Goal: Task Accomplishment & Management: Complete application form

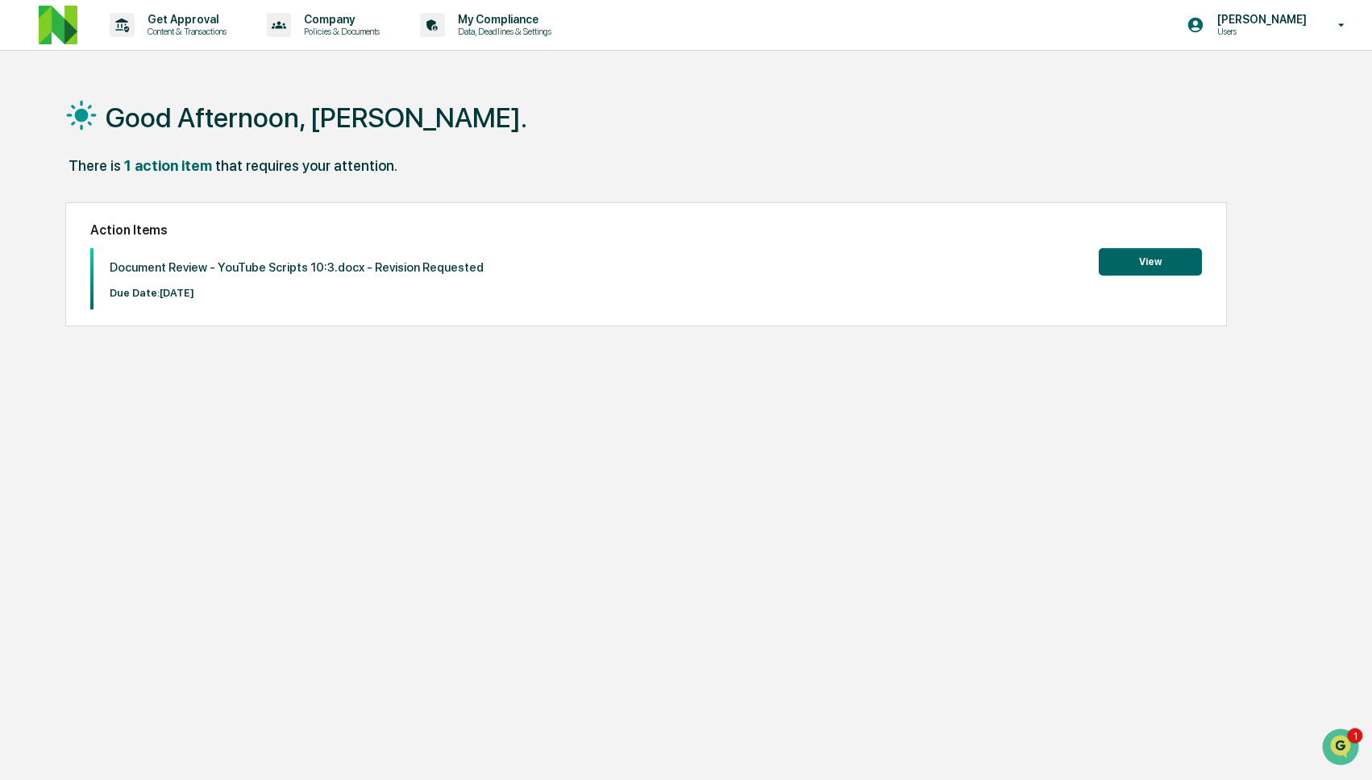
click at [1136, 273] on button "View" at bounding box center [1150, 261] width 103 height 27
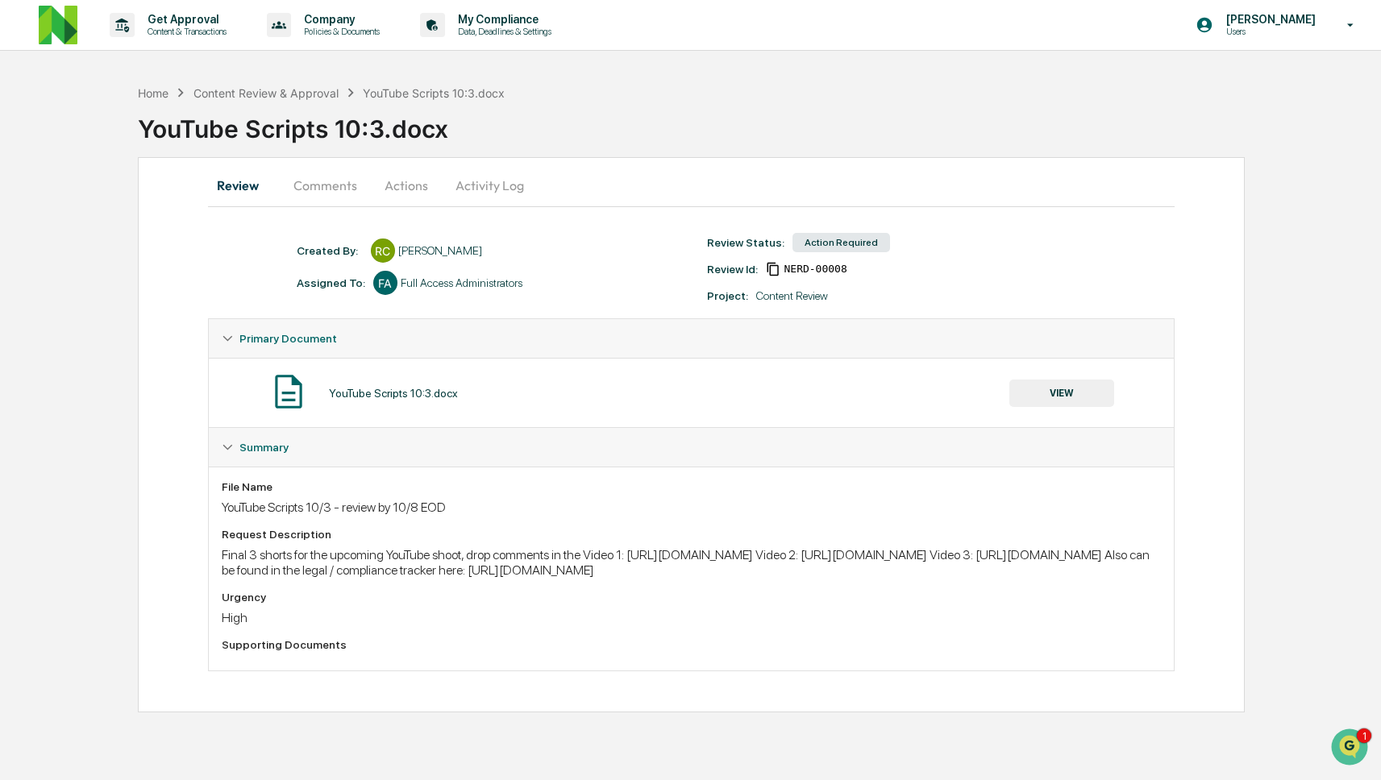
click at [478, 186] on button "Activity Log" at bounding box center [490, 185] width 94 height 39
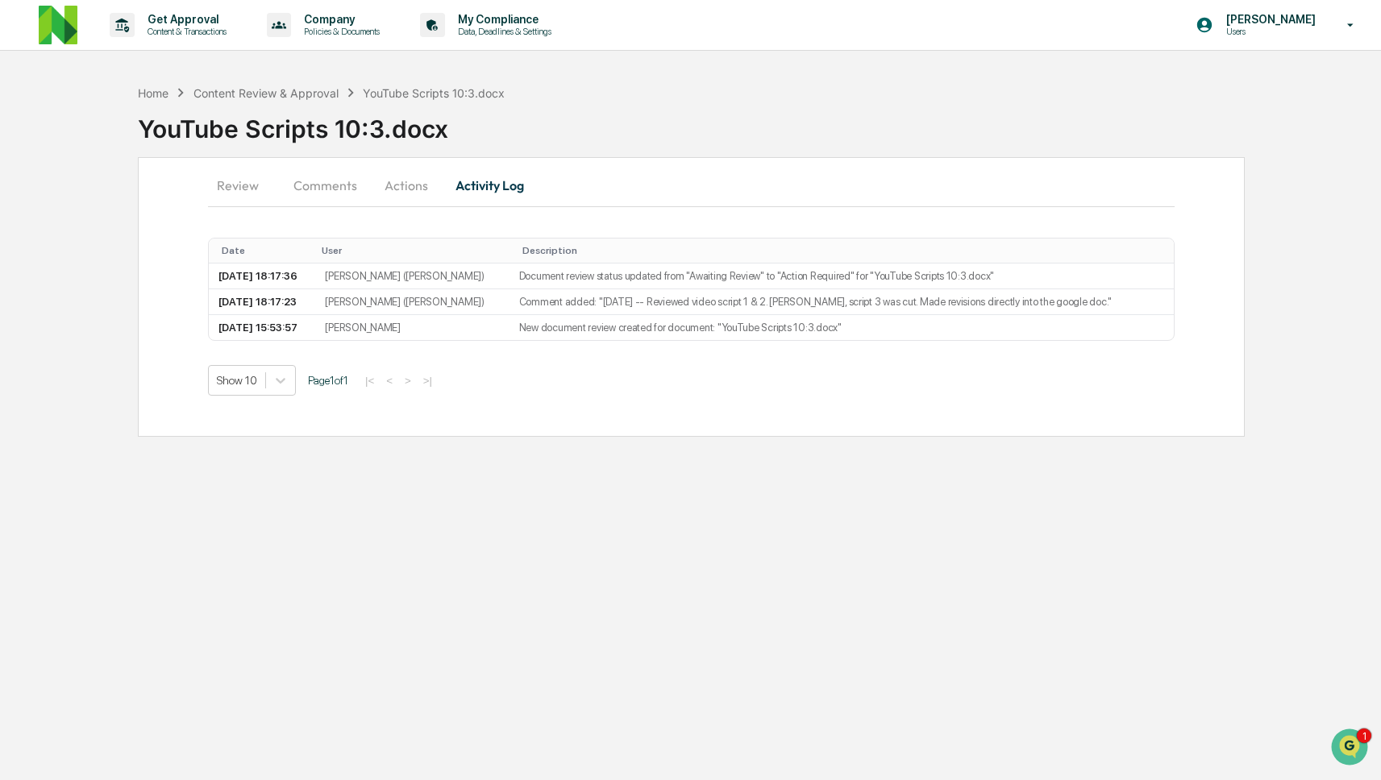
click at [401, 187] on button "Actions" at bounding box center [406, 185] width 73 height 39
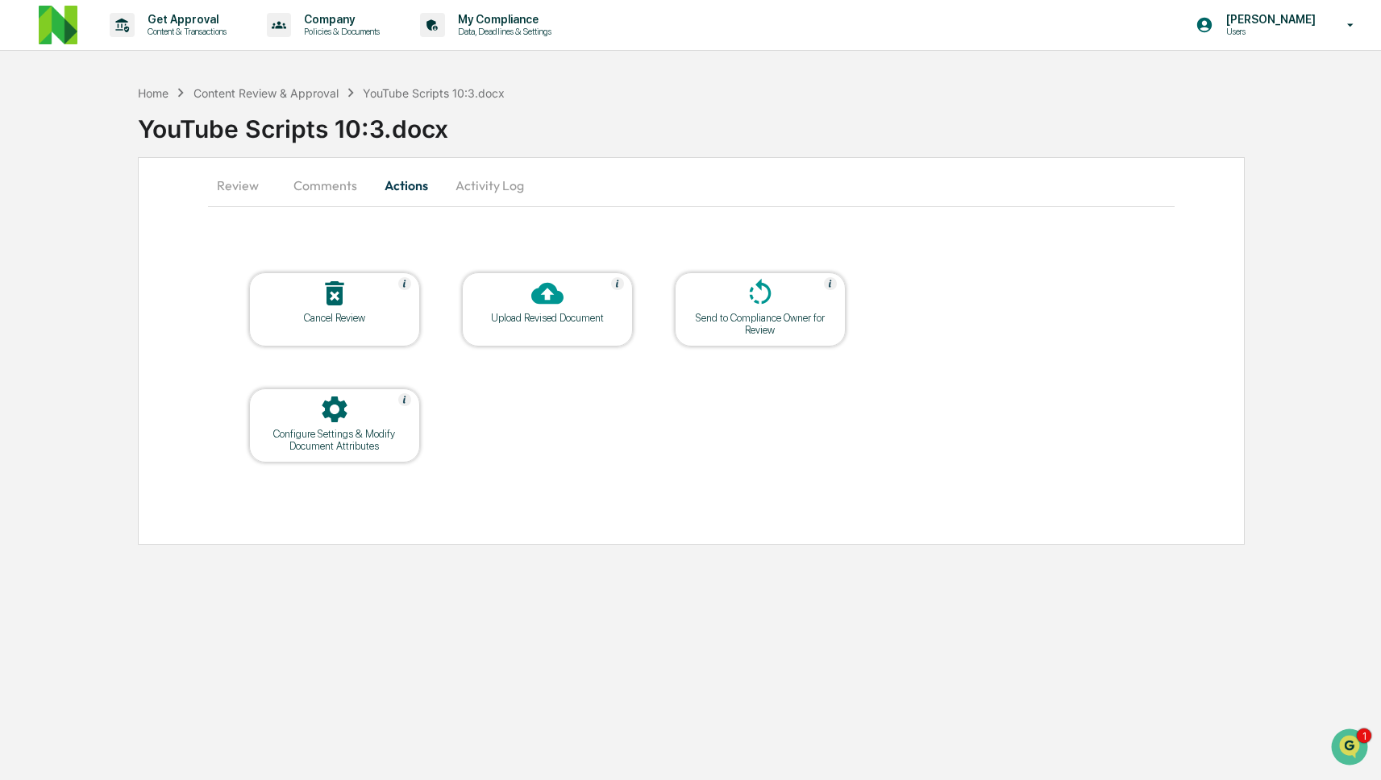
click at [749, 303] on icon at bounding box center [760, 293] width 32 height 32
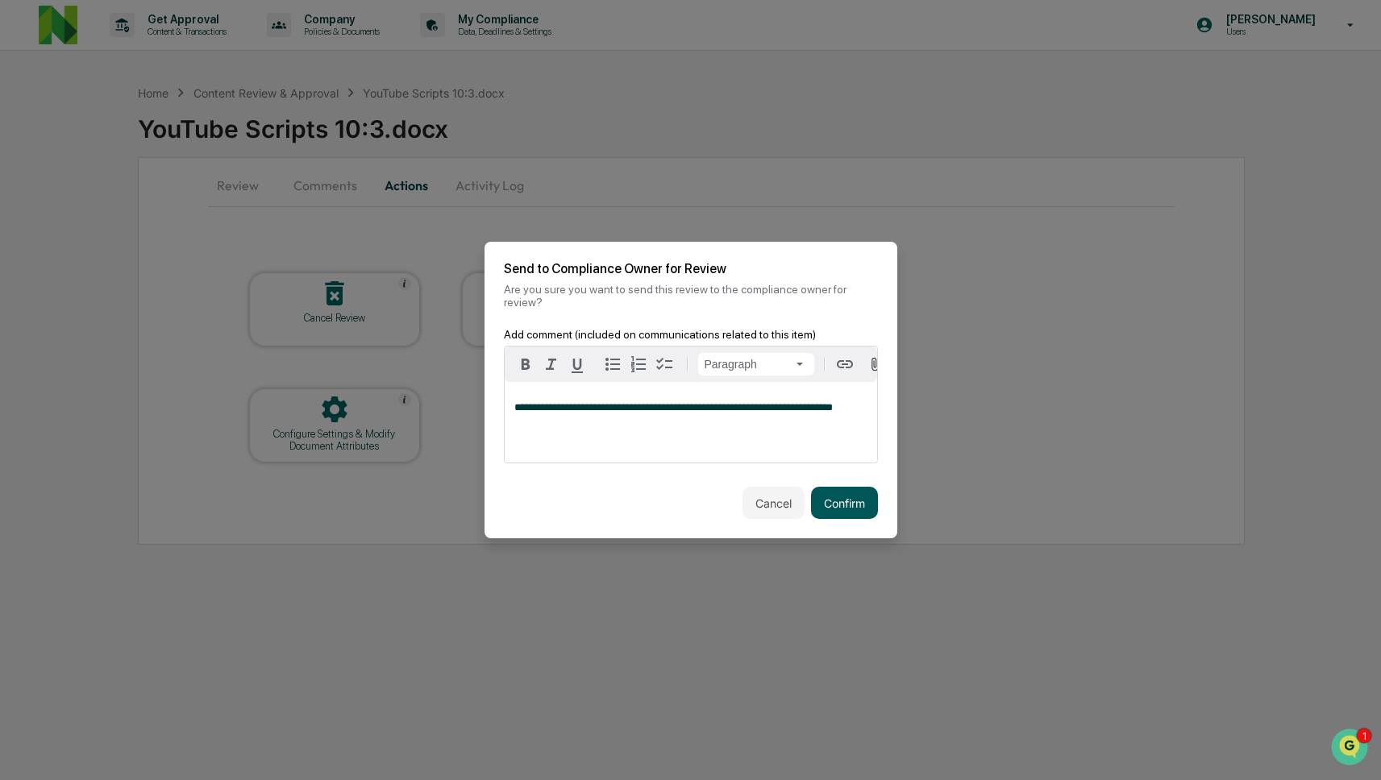
click at [840, 513] on button "Confirm" at bounding box center [844, 503] width 67 height 32
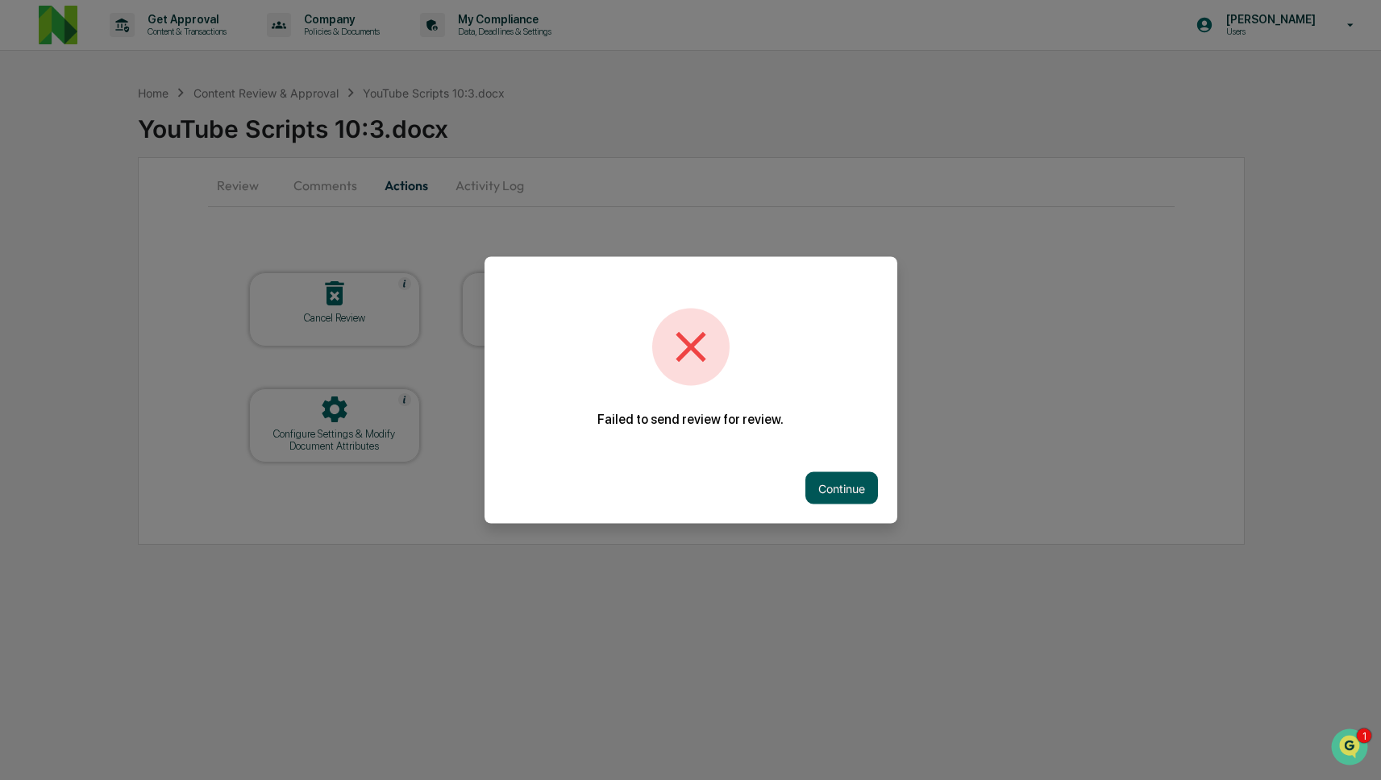
click at [816, 473] on button "Continue" at bounding box center [841, 488] width 73 height 32
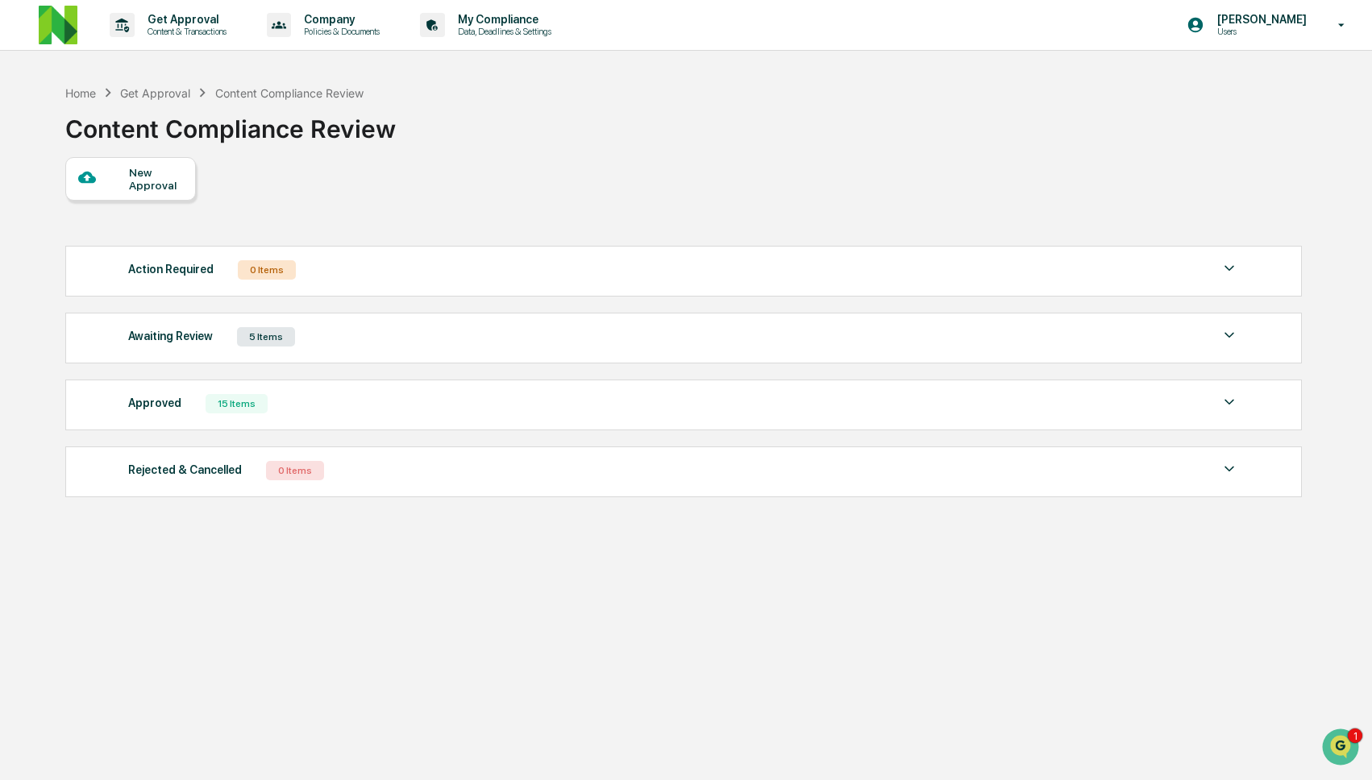
click at [359, 364] on div "Awaiting Review 5 Items File Name Review Id Created Date Requested By Complianc…" at bounding box center [683, 338] width 1236 height 51
click at [364, 347] on div "Awaiting Review 5 Items" at bounding box center [684, 337] width 1112 height 23
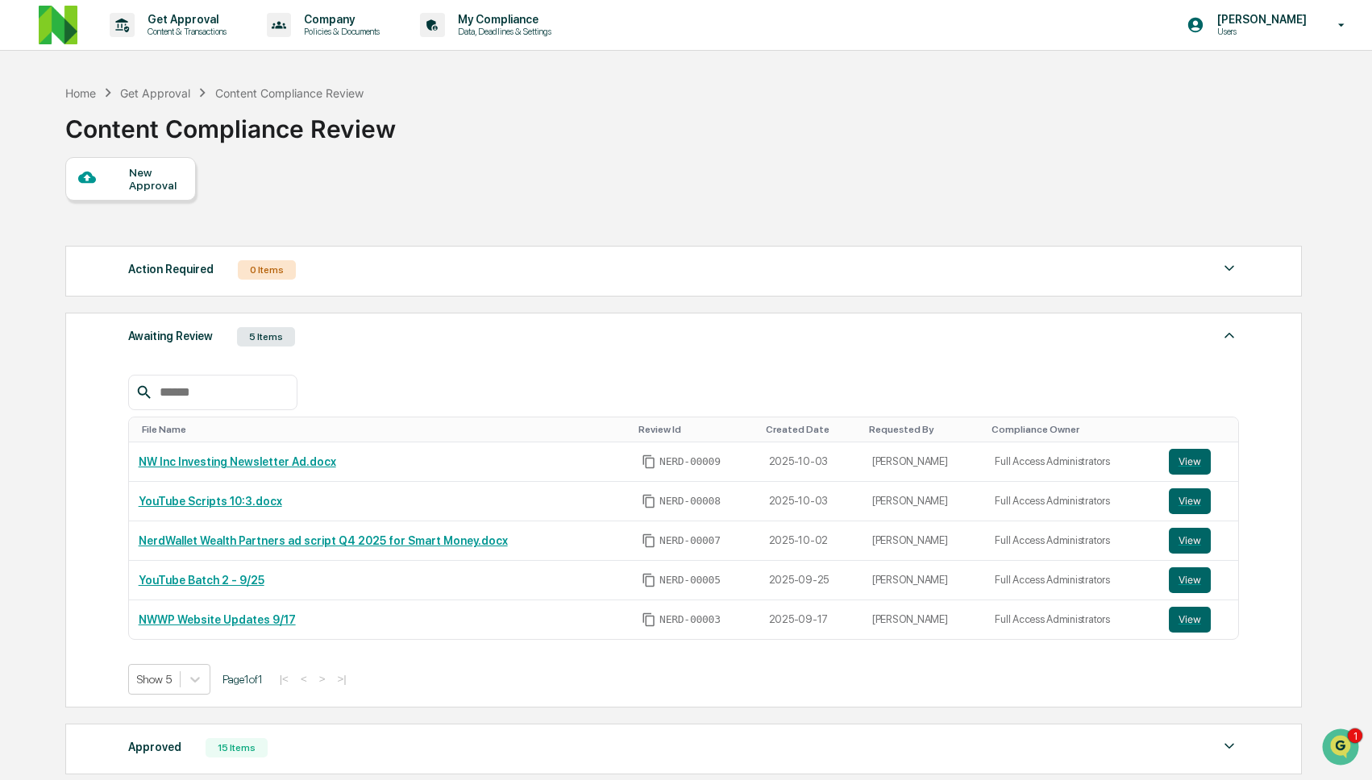
click at [124, 174] on div at bounding box center [103, 178] width 51 height 20
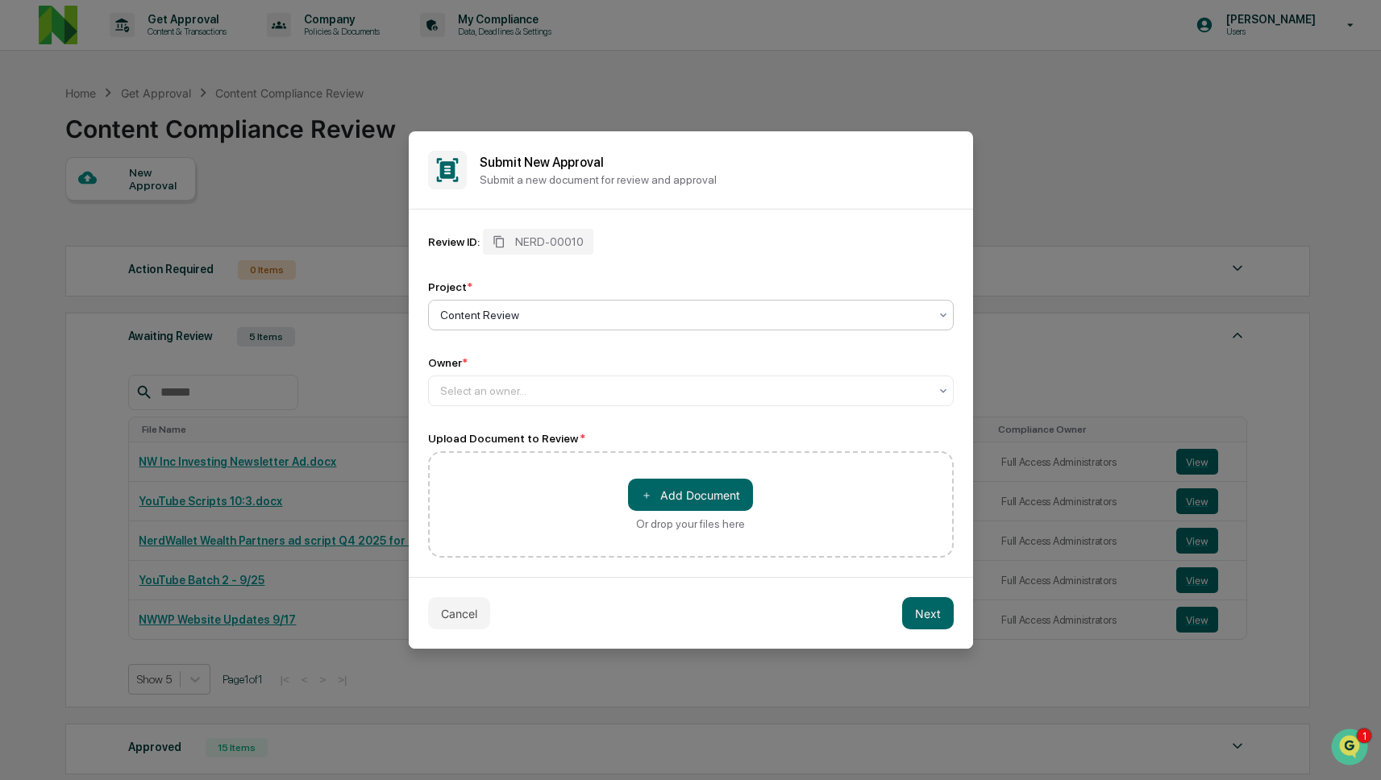
click at [501, 313] on div at bounding box center [684, 315] width 488 height 16
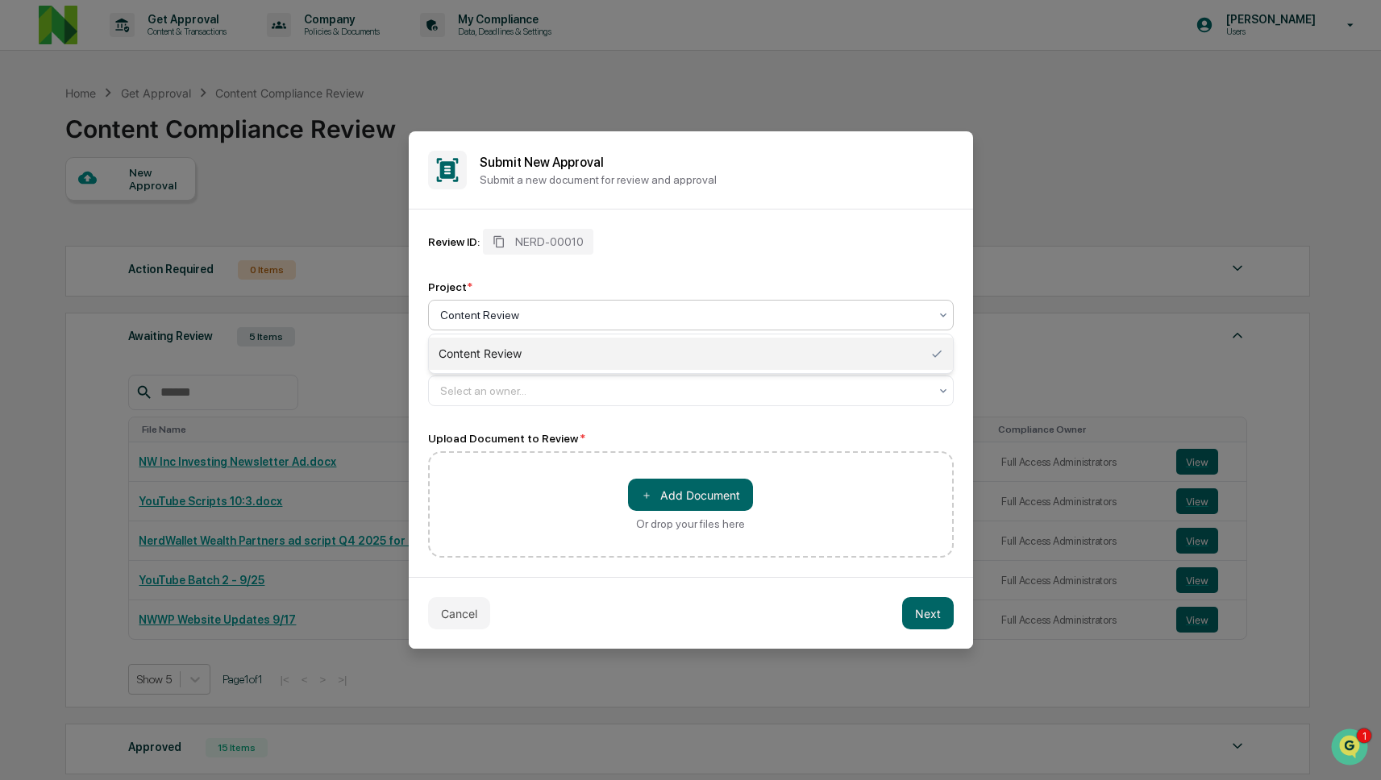
click at [589, 410] on div "Review ID: NERD-00010 Project * Content Review, 1 of 1. 1 result available. Use…" at bounding box center [691, 393] width 526 height 329
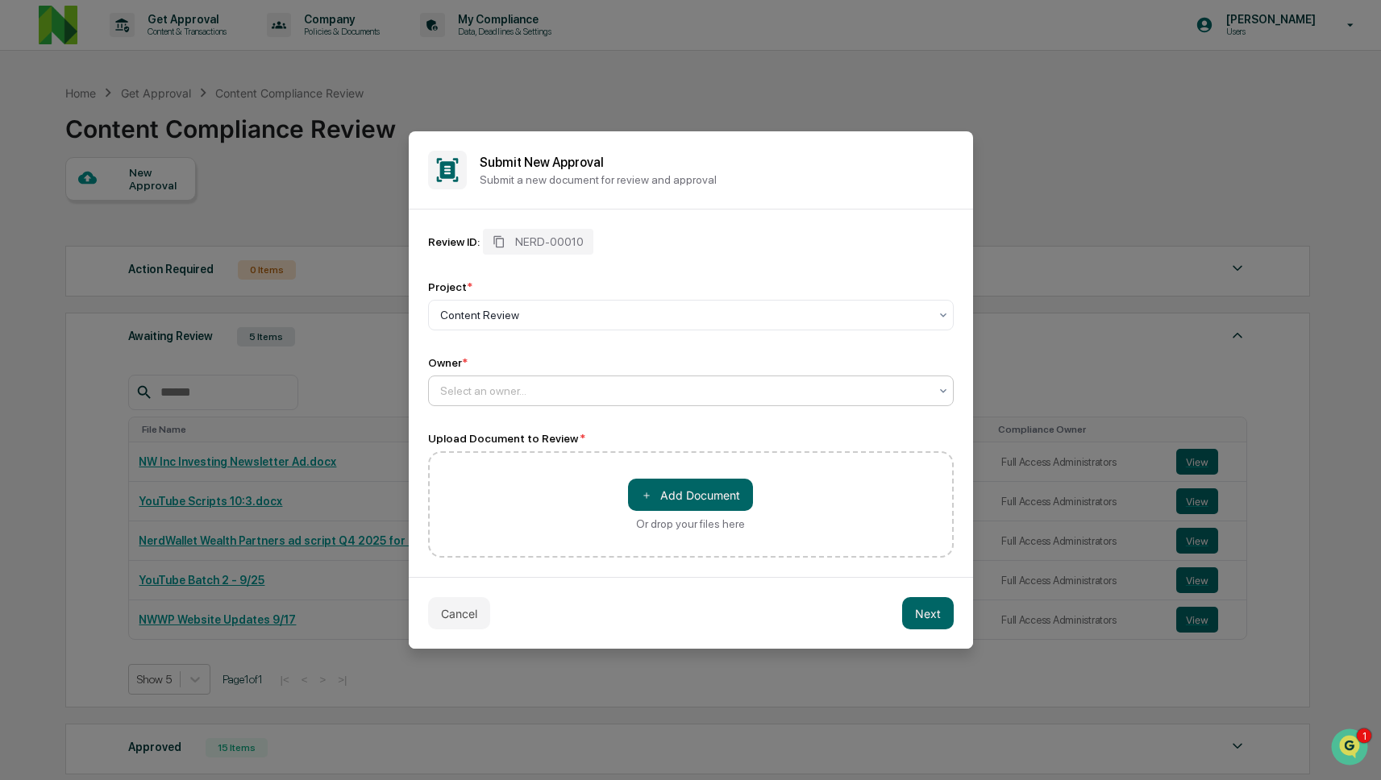
click at [591, 401] on div "Select an owner..." at bounding box center [684, 391] width 505 height 23
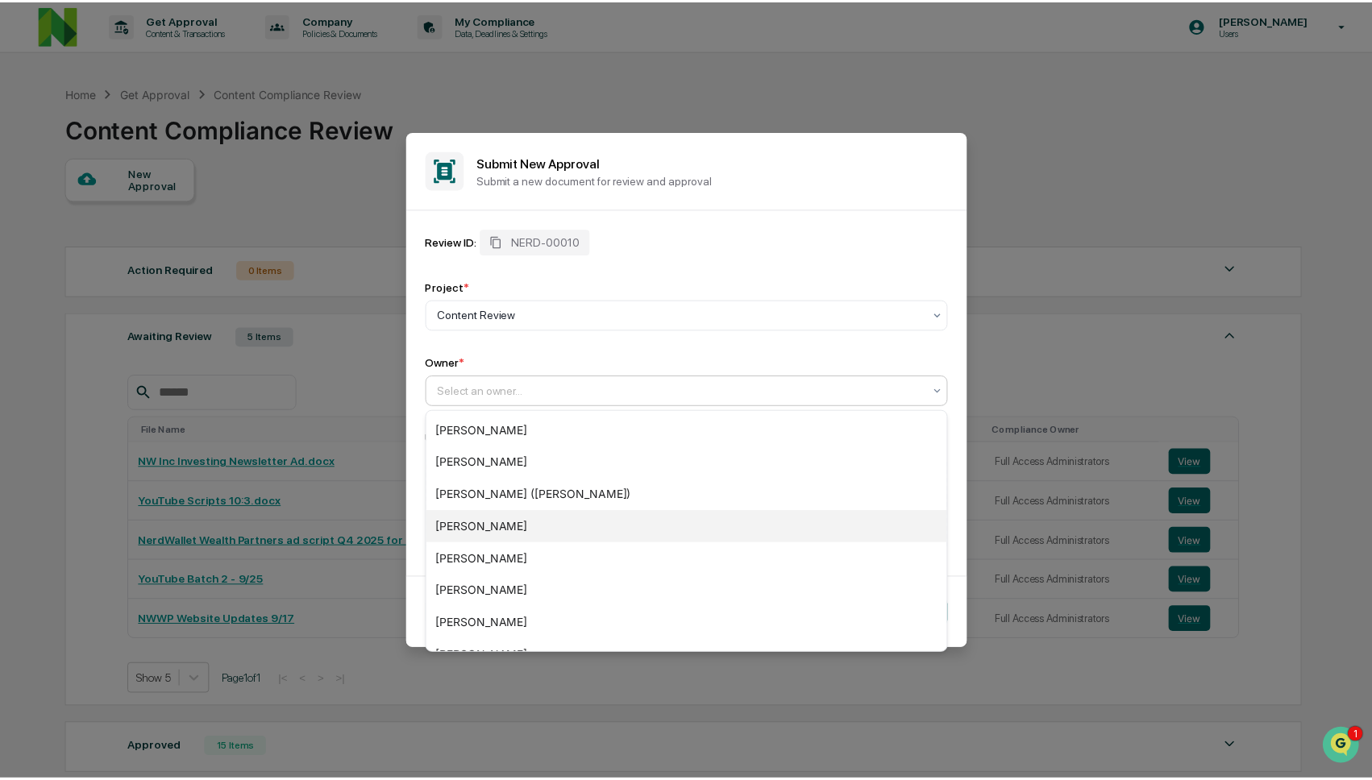
scroll to position [152, 0]
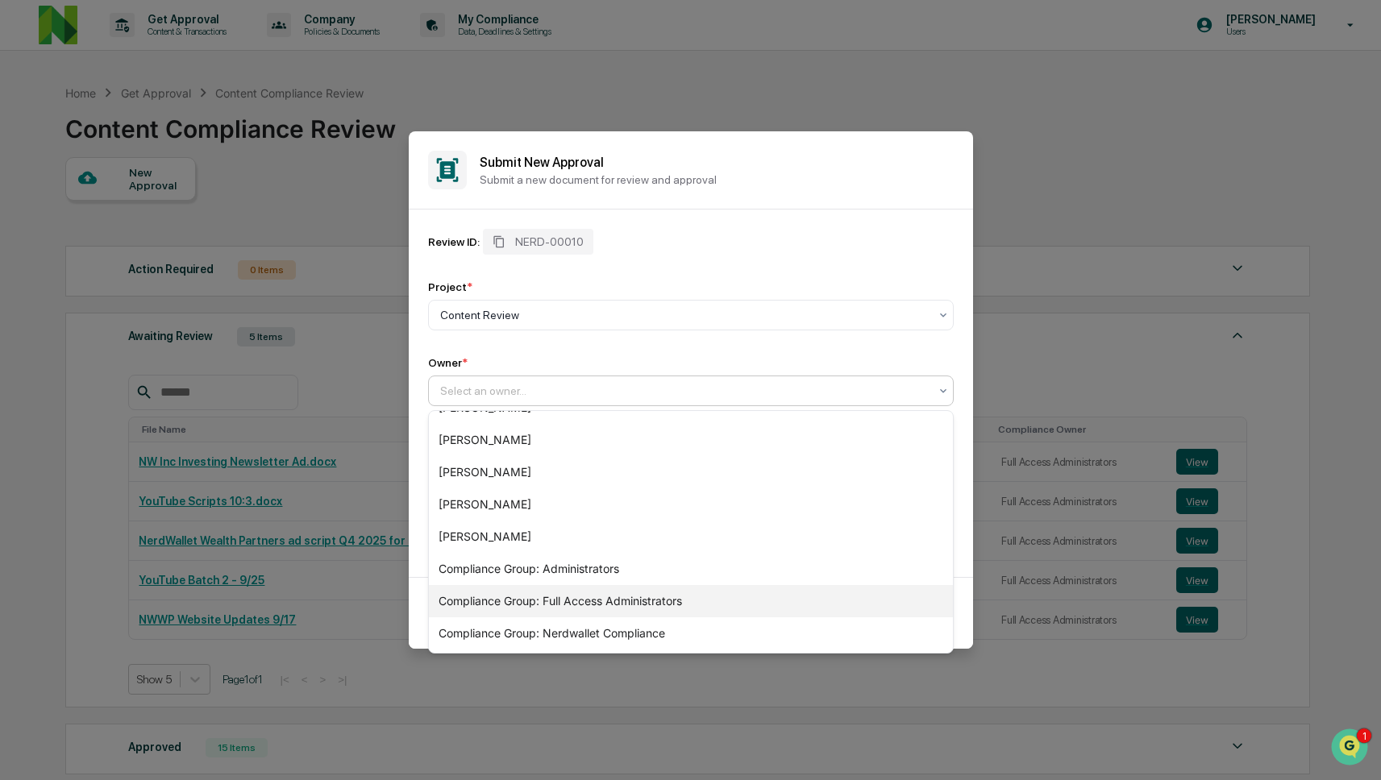
click at [570, 593] on div "Compliance Group: Full Access Administrators" at bounding box center [691, 601] width 524 height 32
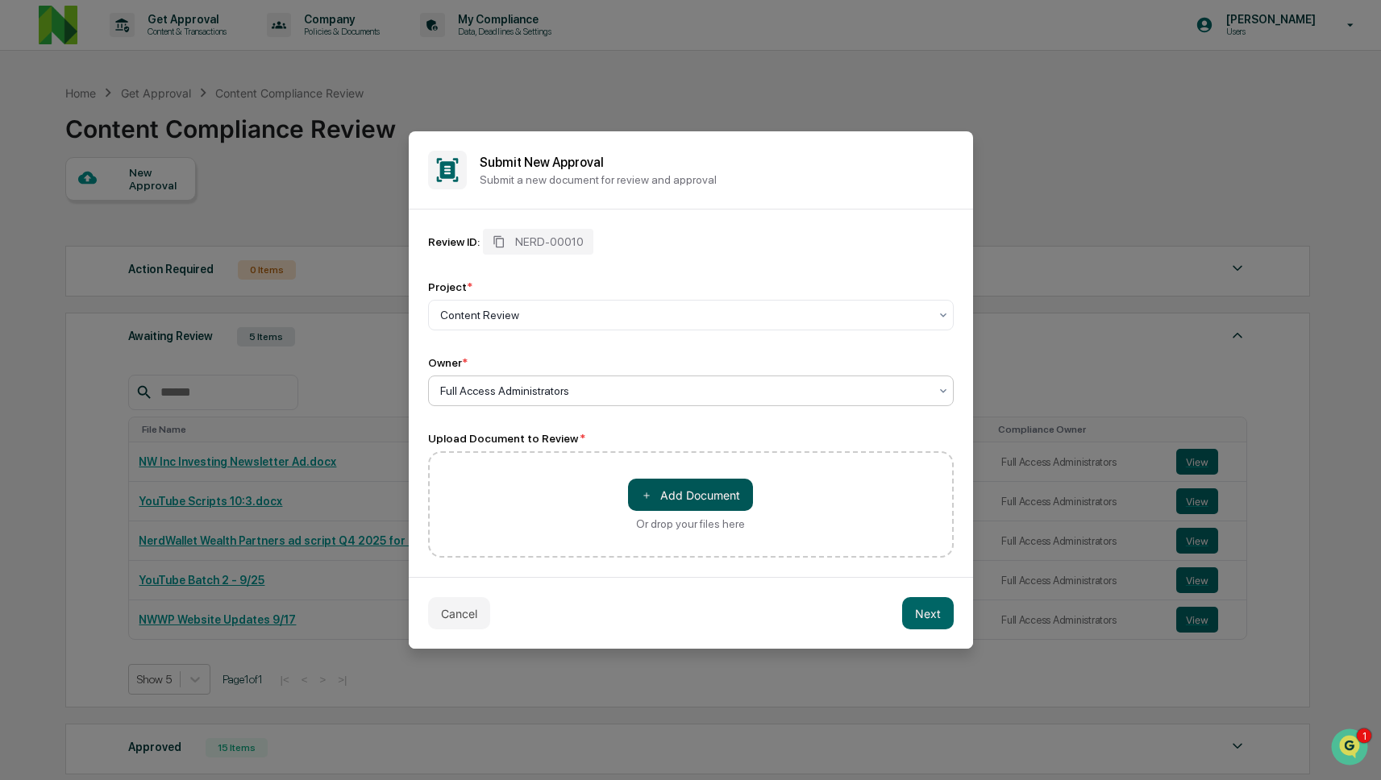
click at [677, 496] on button "＋ Add Document" at bounding box center [690, 495] width 125 height 32
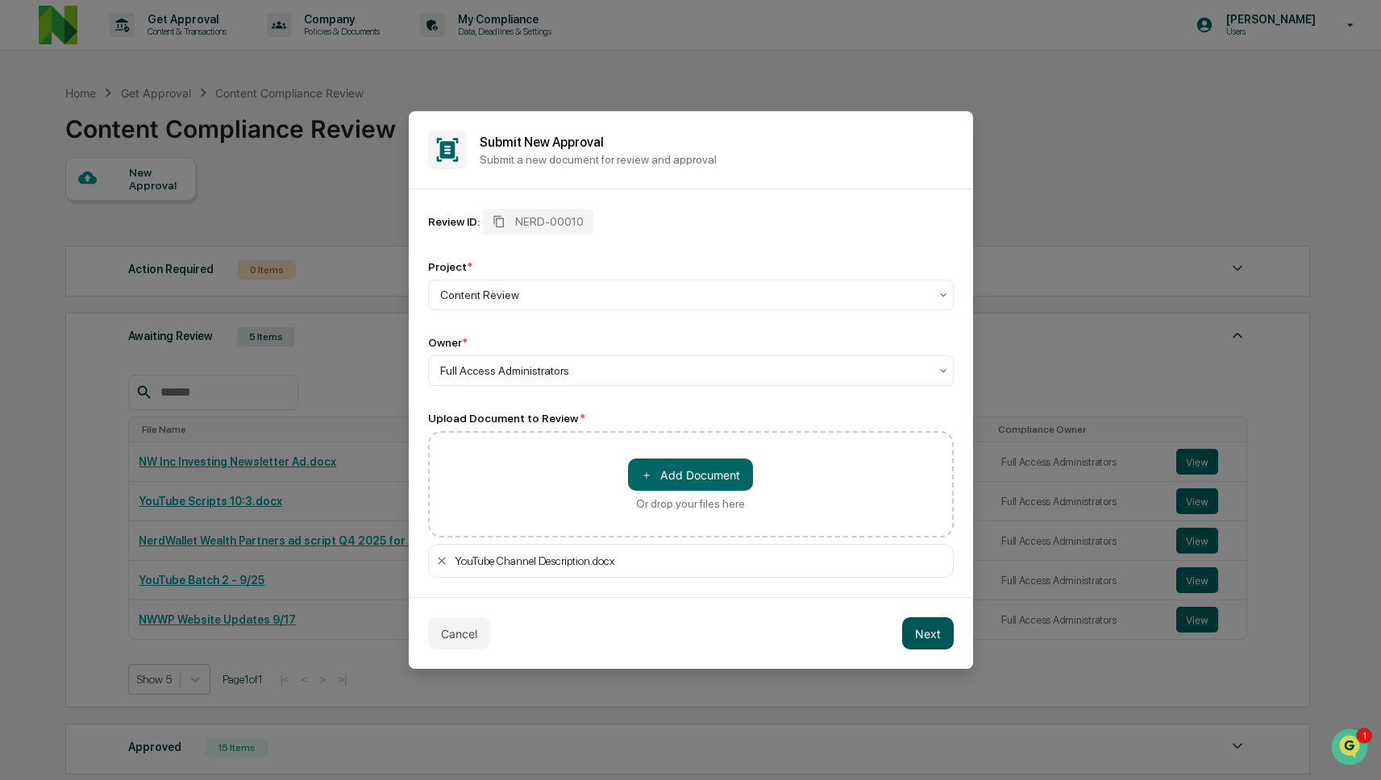
click at [922, 636] on button "Next" at bounding box center [928, 633] width 52 height 32
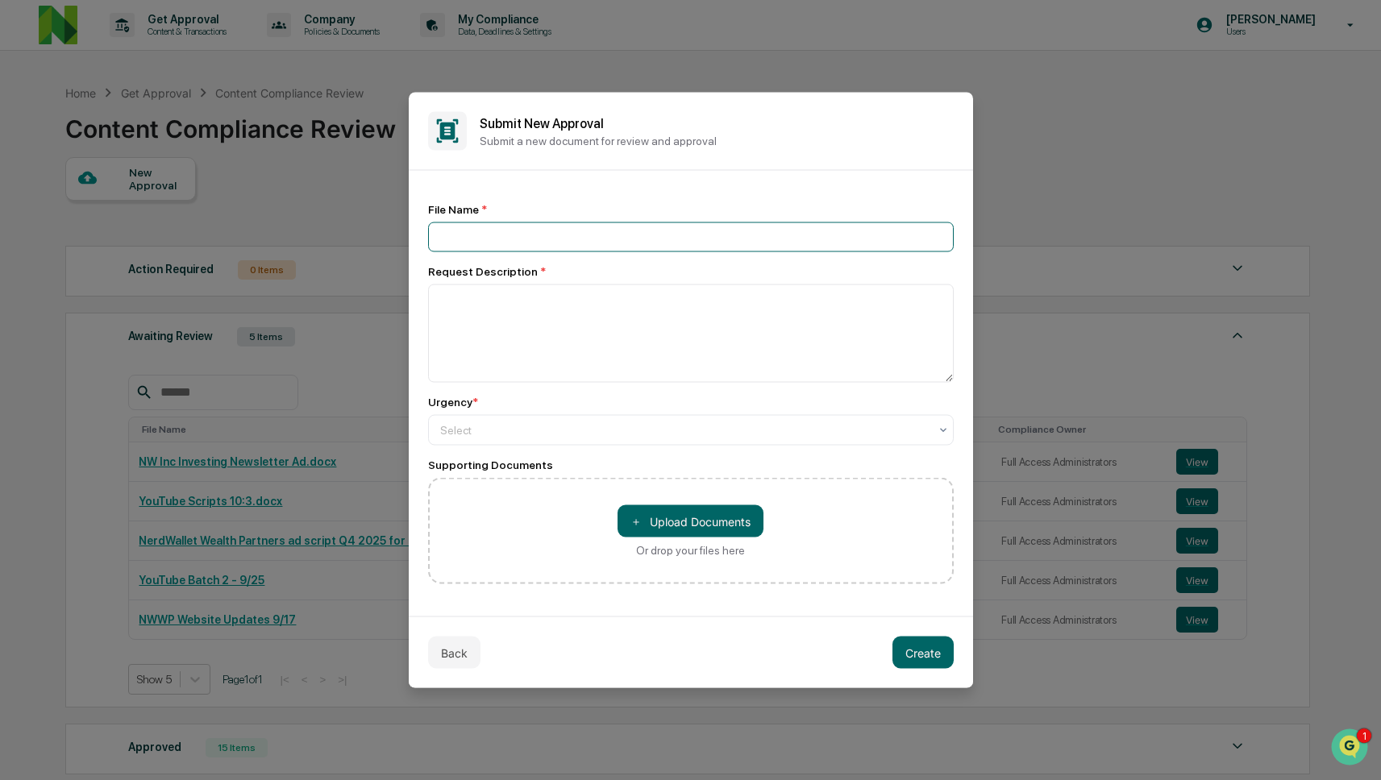
click at [650, 232] on input at bounding box center [691, 237] width 526 height 30
type input "**********"
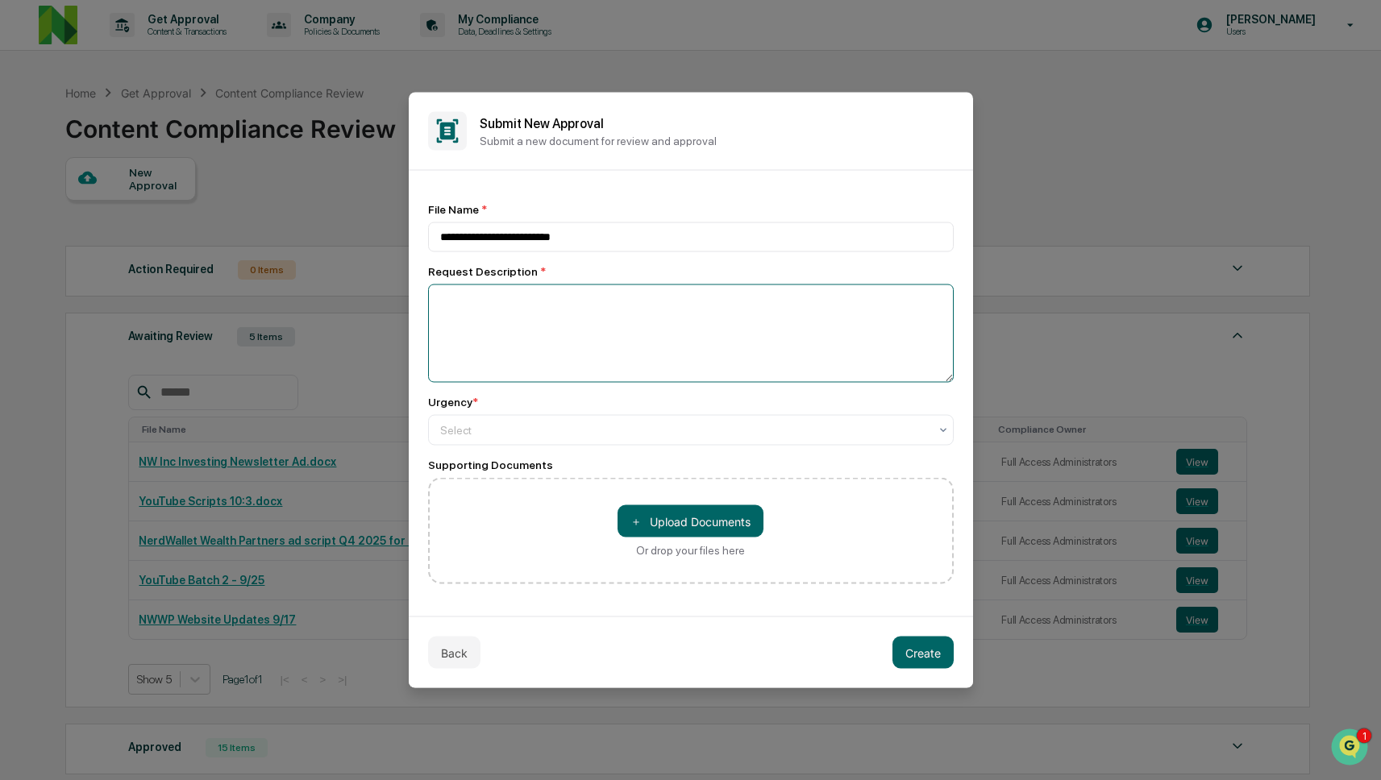
paste textarea "**********"
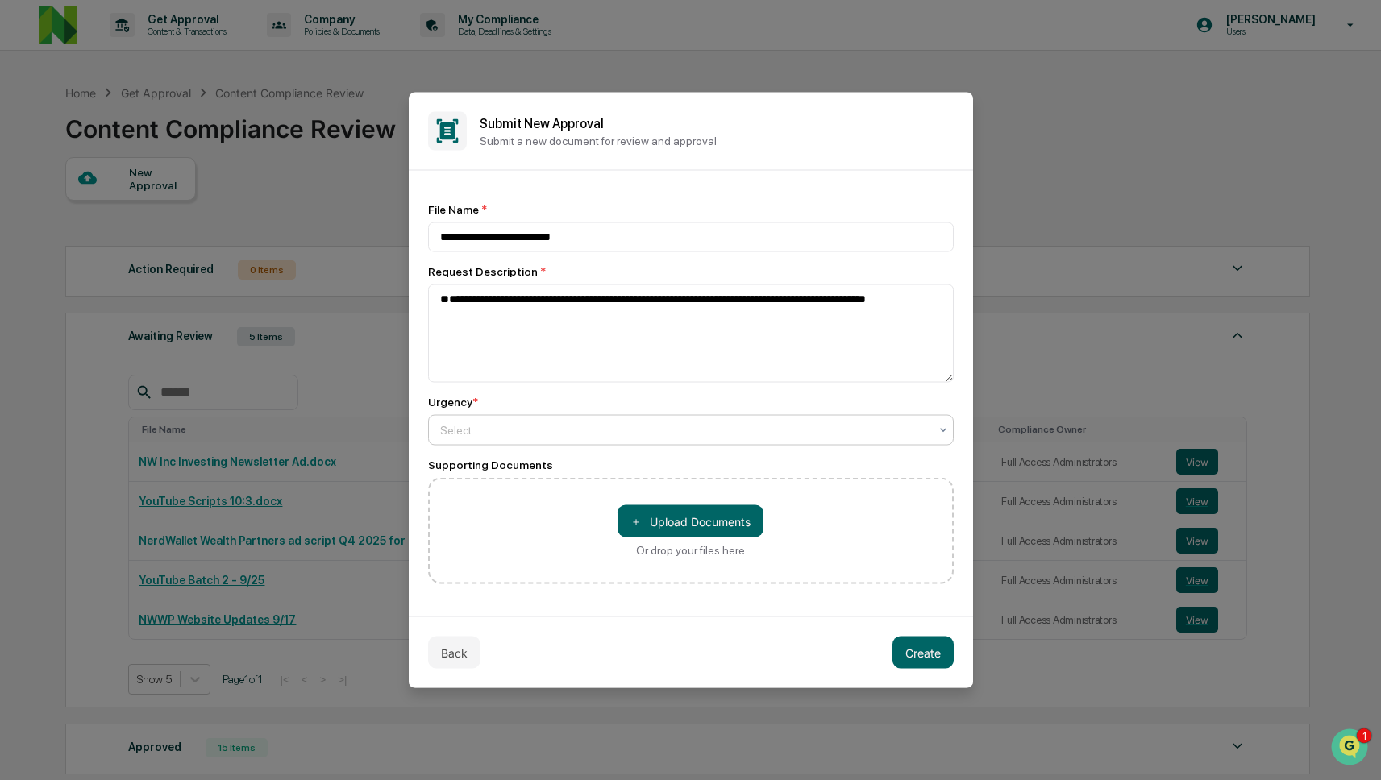
click at [667, 421] on div "Select" at bounding box center [684, 430] width 505 height 23
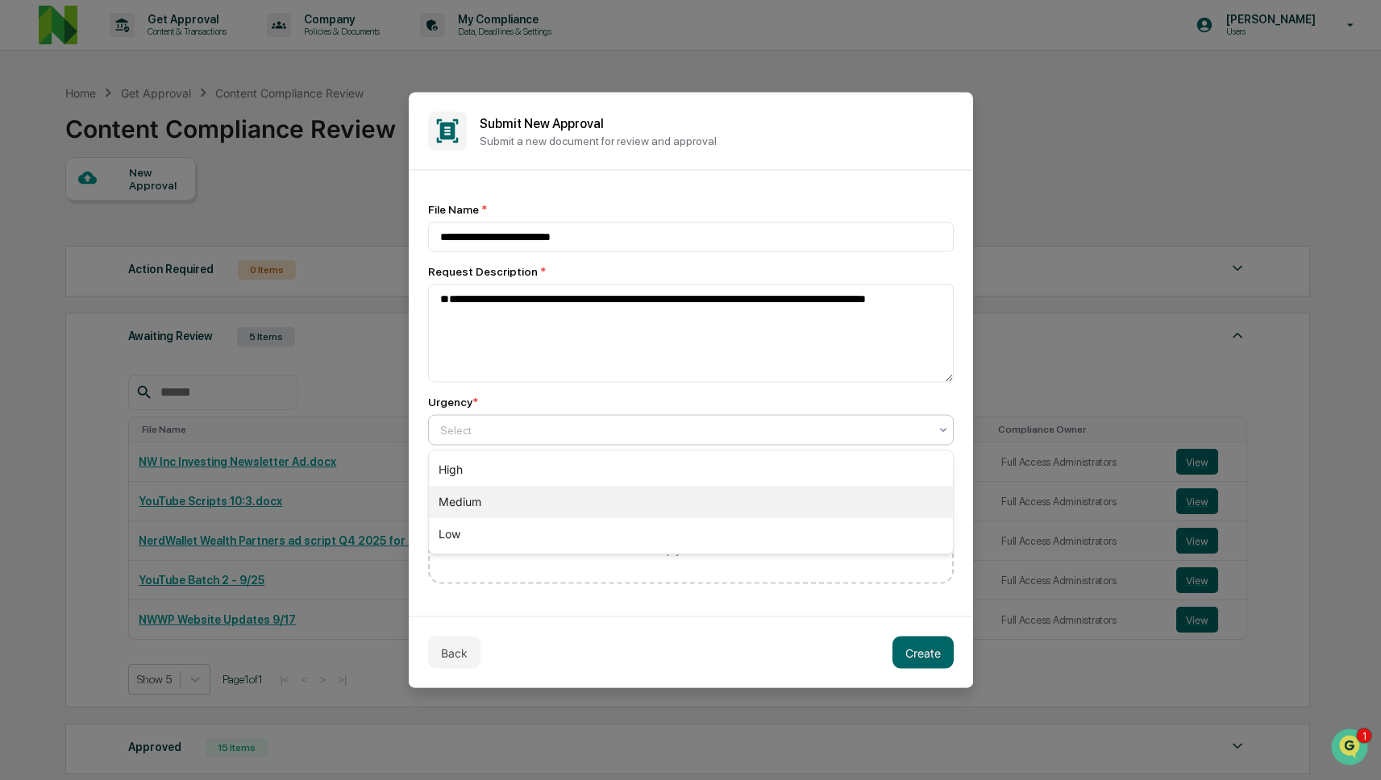
click at [634, 487] on div "Medium" at bounding box center [691, 502] width 524 height 32
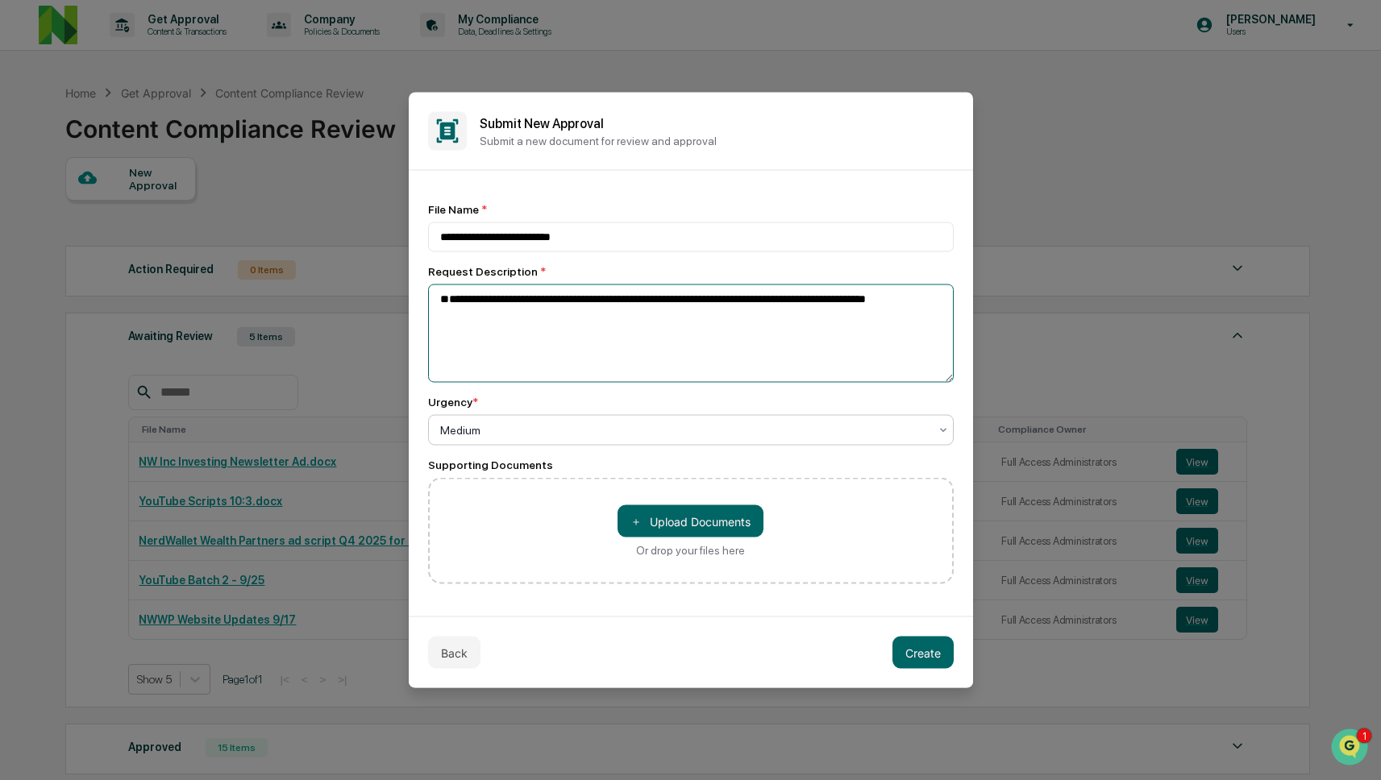
click at [654, 293] on textarea "**********" at bounding box center [691, 334] width 526 height 98
type textarea "**********"
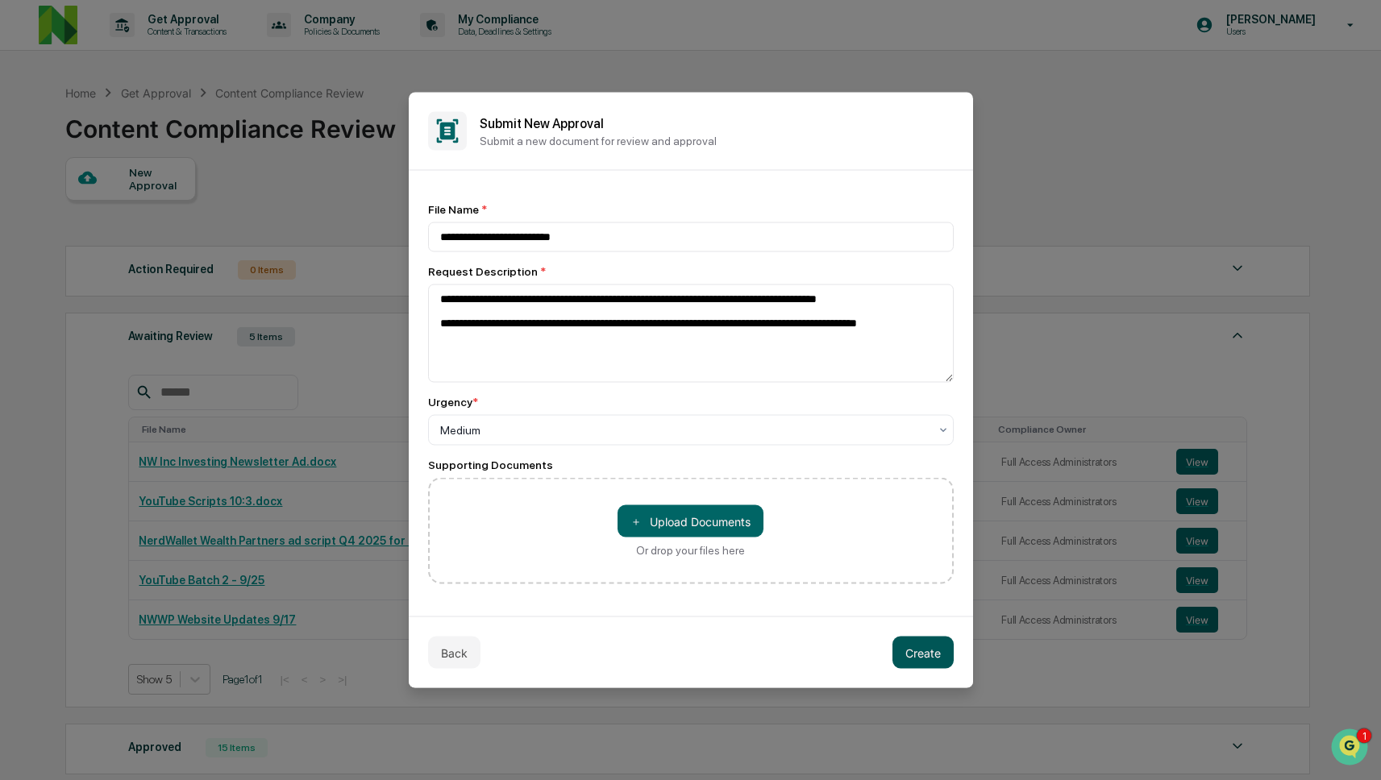
click at [911, 655] on button "Create" at bounding box center [922, 653] width 61 height 32
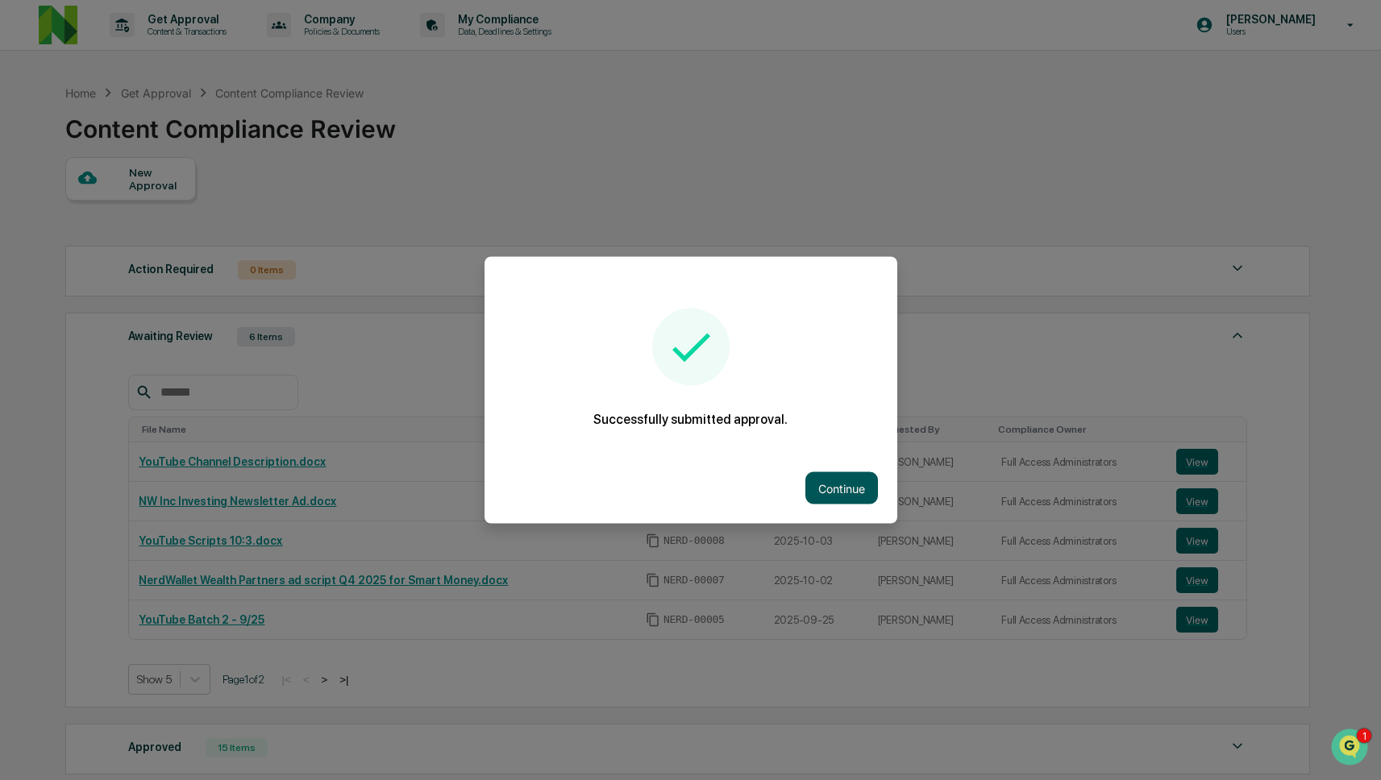
click at [828, 480] on button "Continue" at bounding box center [841, 488] width 73 height 32
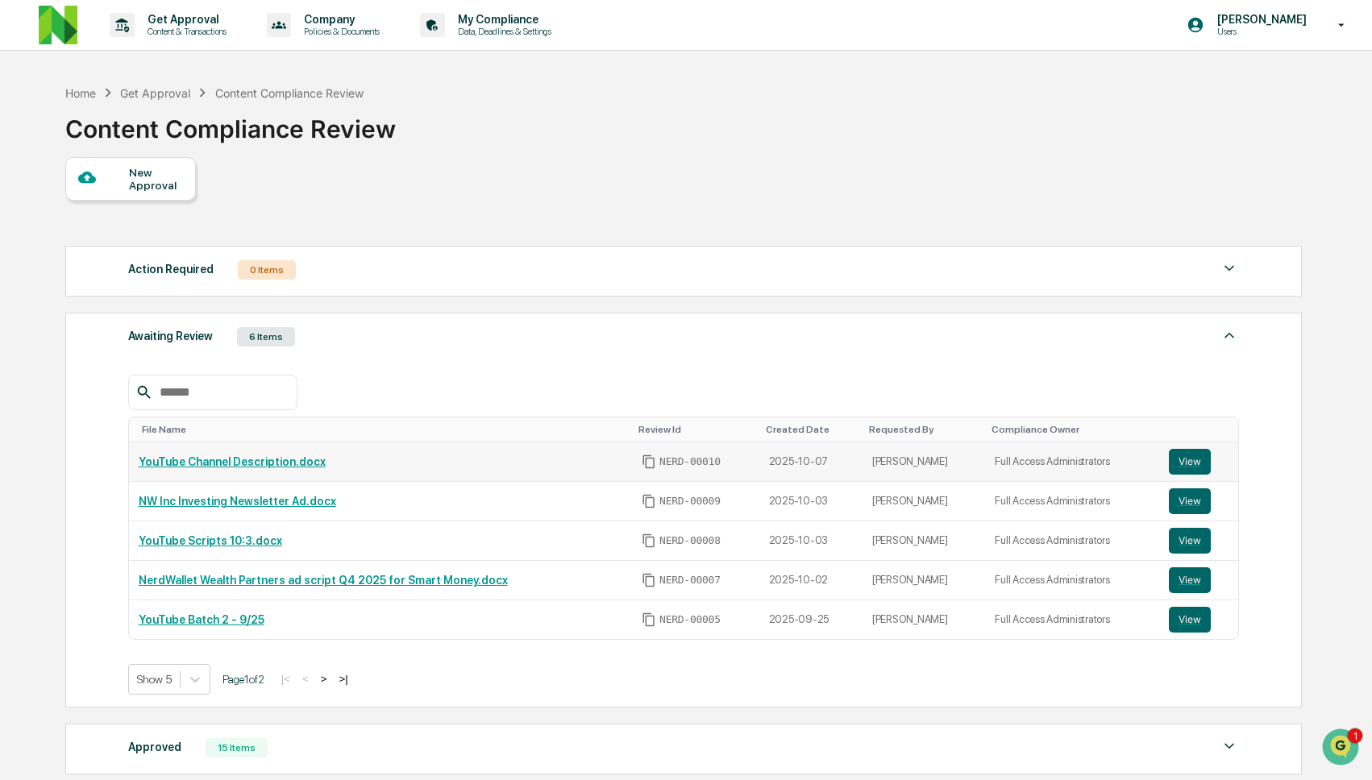
click at [310, 465] on link "YouTube Channel Description.docx" at bounding box center [232, 461] width 187 height 13
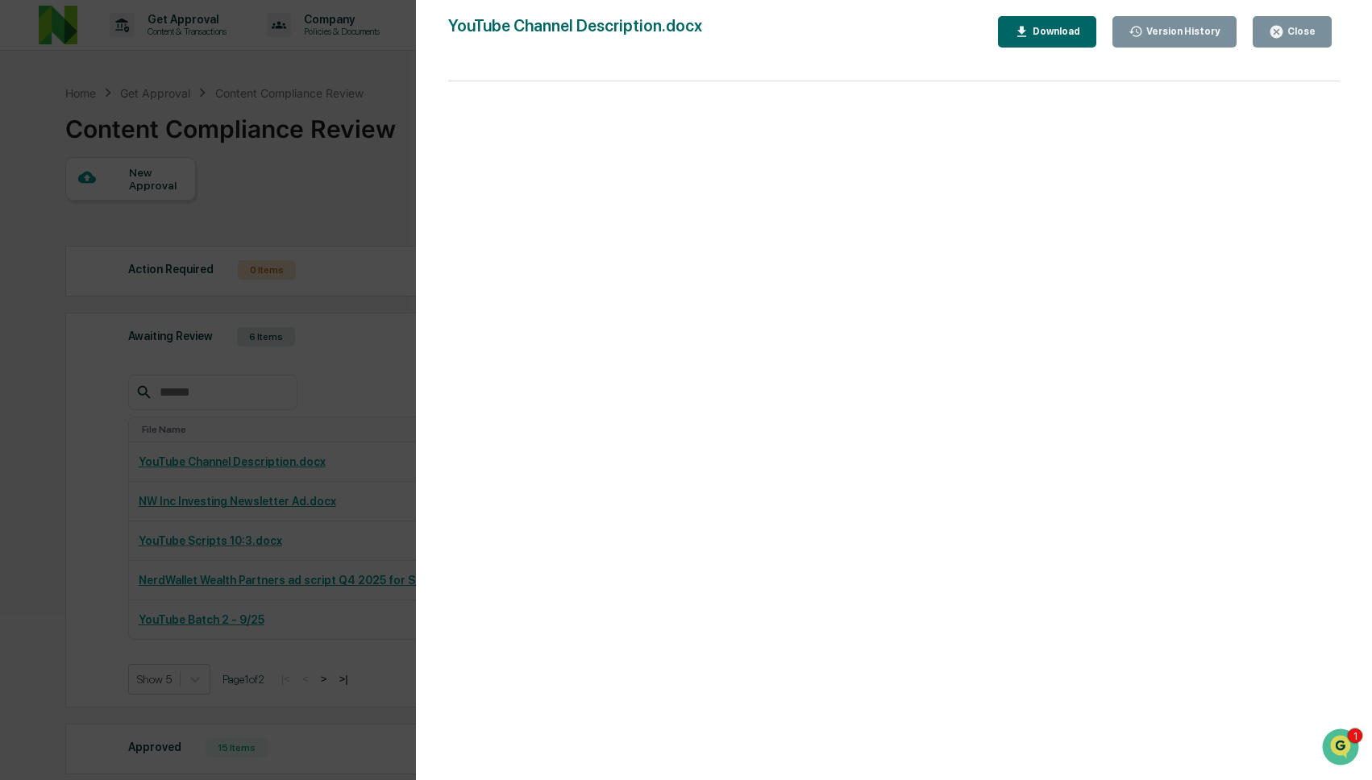
click at [376, 322] on div "Version History [DATE] 07:56 PM [PERSON_NAME] YouTube Channel Description.docx …" at bounding box center [686, 390] width 1372 height 780
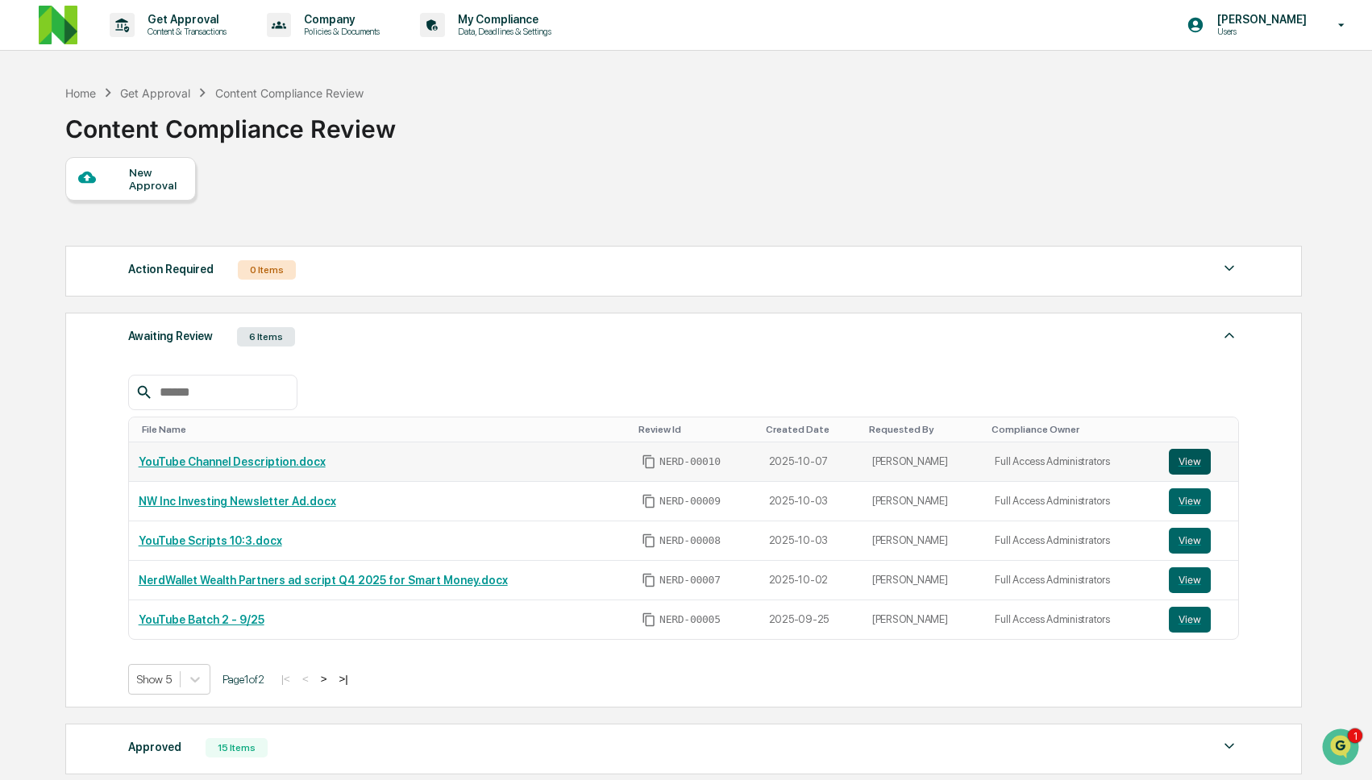
click at [1175, 463] on button "View" at bounding box center [1190, 462] width 42 height 26
